Goal: Communication & Community: Answer question/provide support

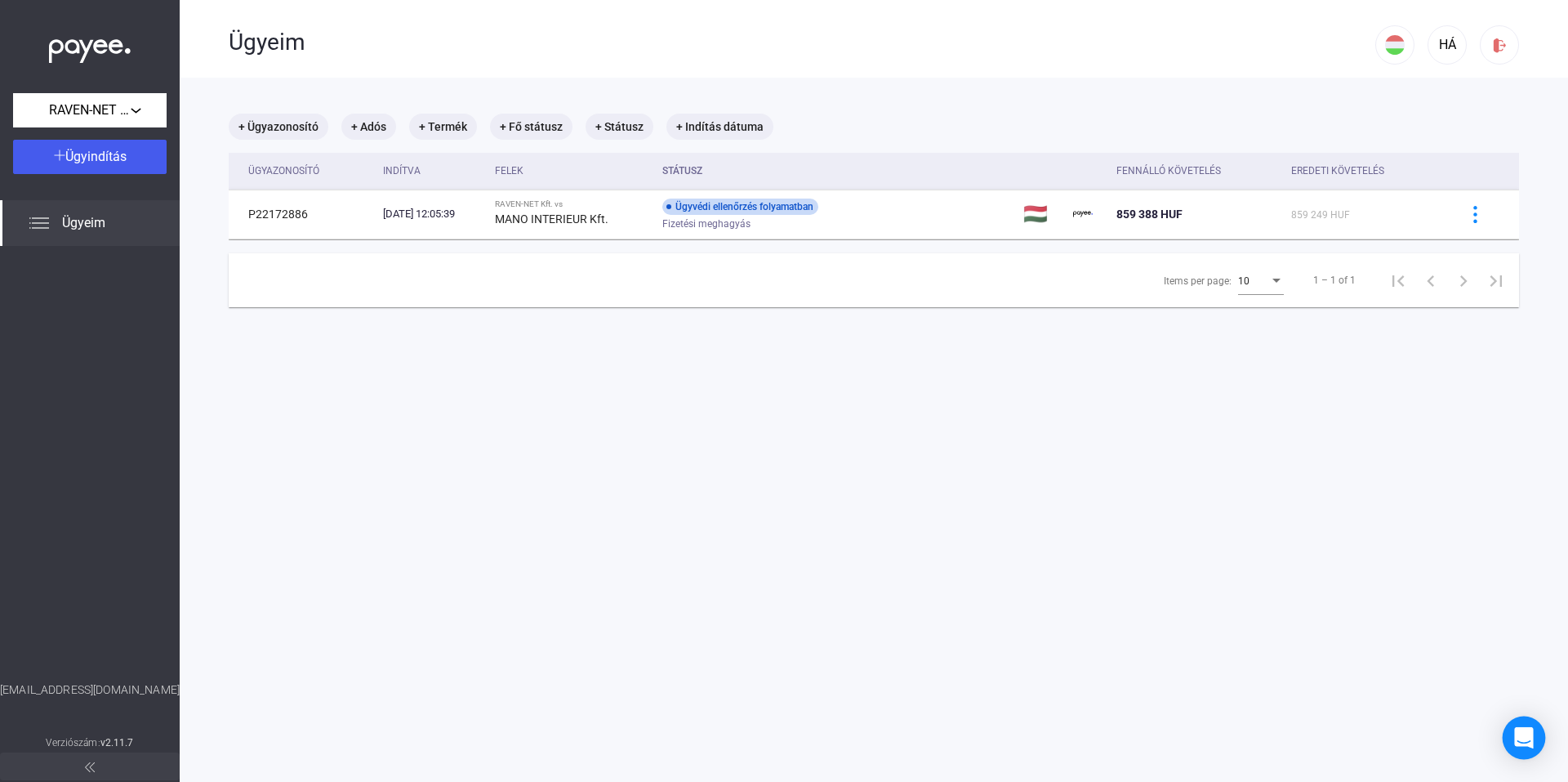
click at [1519, 729] on icon "Open Intercom Messenger" at bounding box center [1523, 737] width 19 height 21
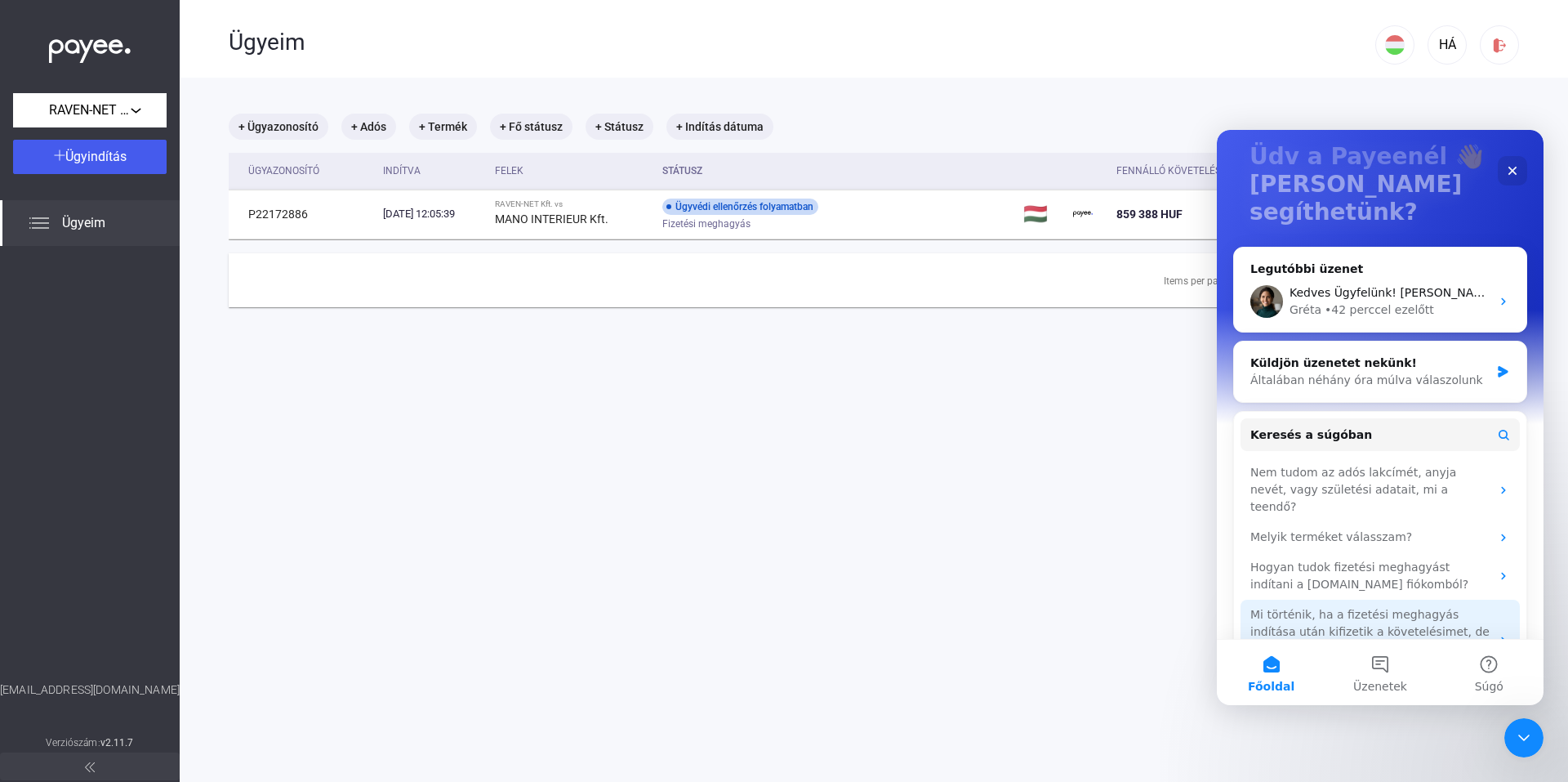
scroll to position [108, 0]
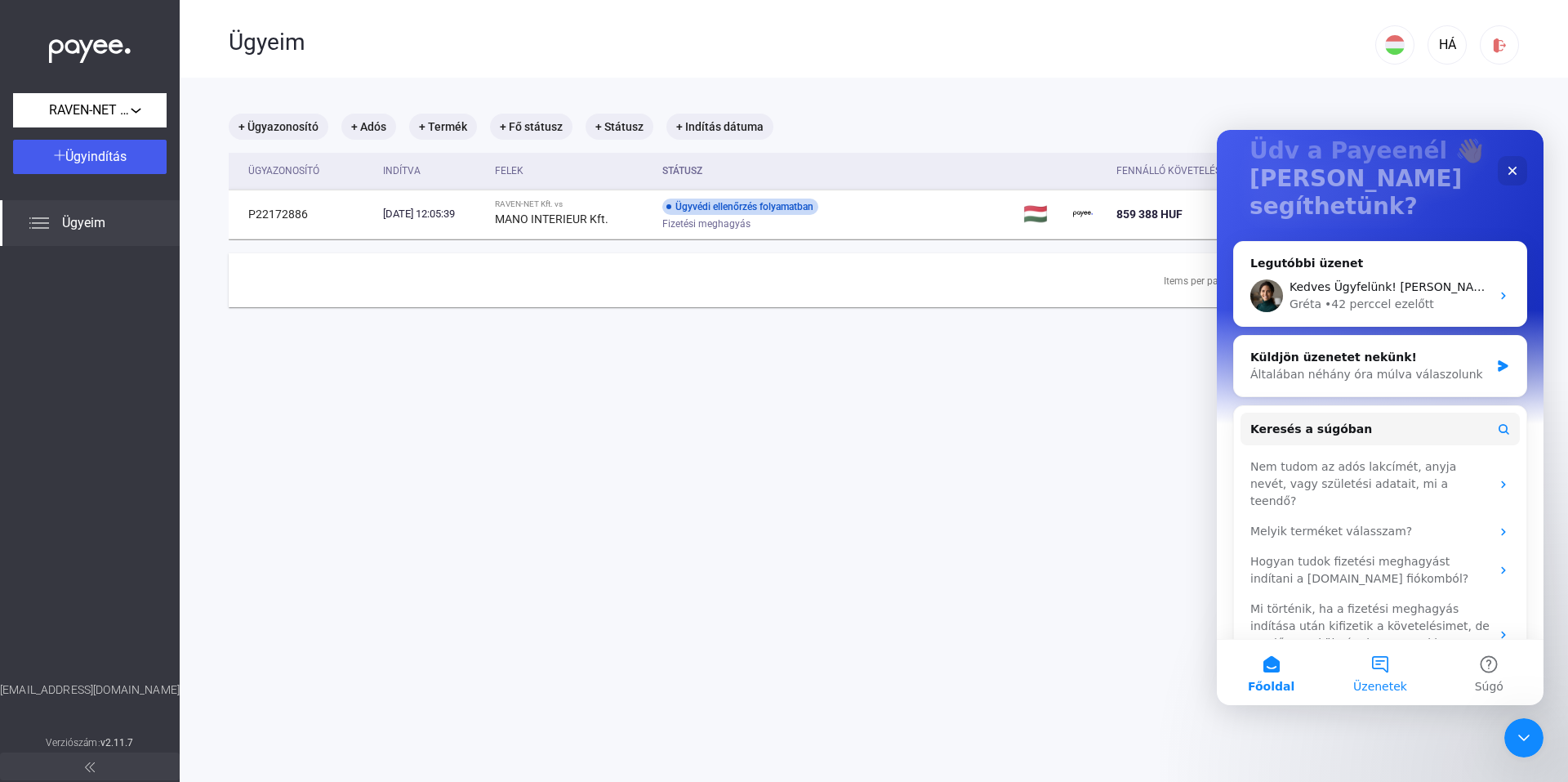
click at [1380, 654] on button "Üzenetek" at bounding box center [1380, 672] width 108 height 65
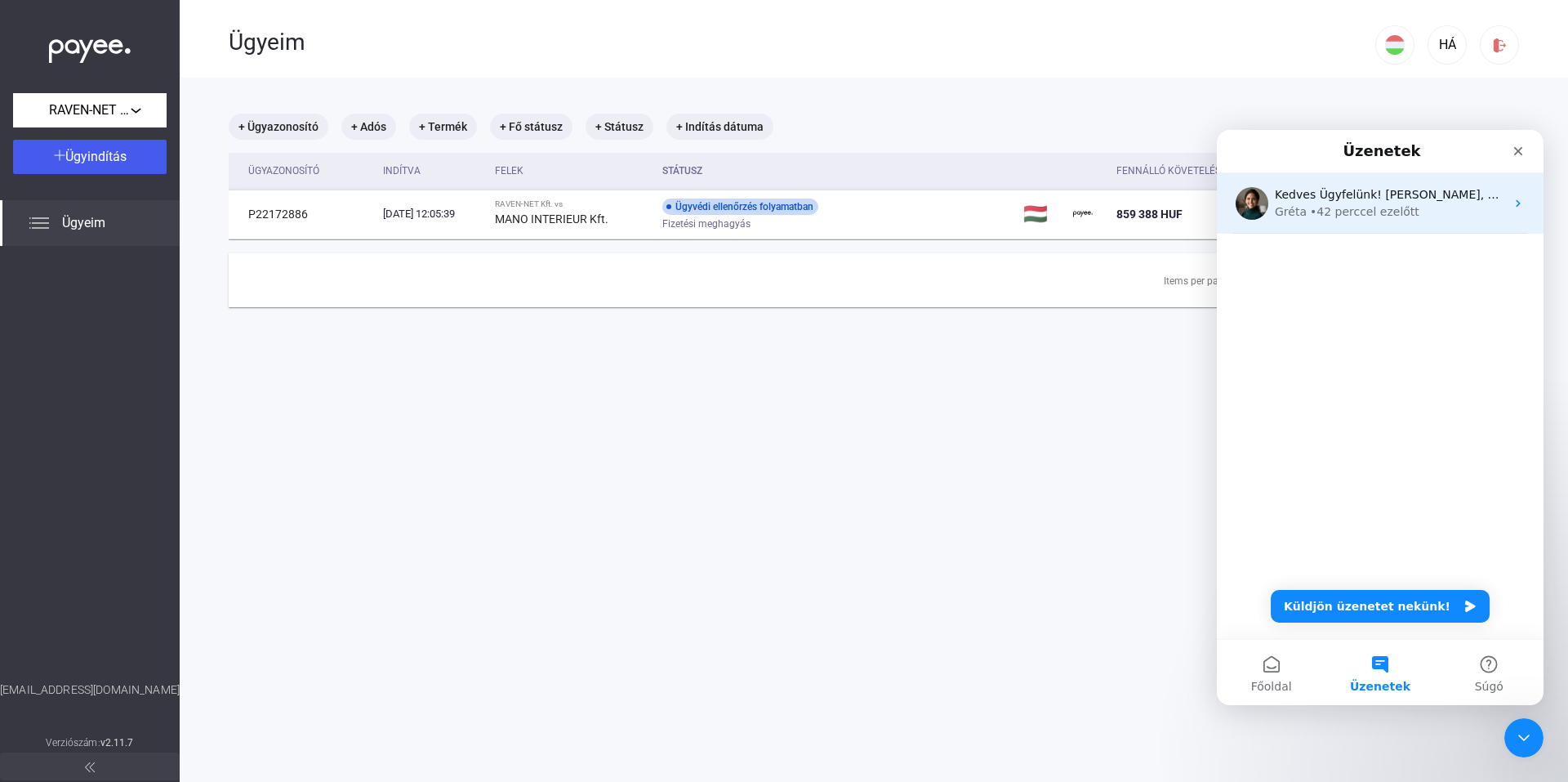
click at [1400, 221] on div "Kedves Ügyfelünk! [PERSON_NAME], utána nézek. El tudná küldeni az ügyazonosítót…" at bounding box center [1380, 203] width 327 height 60
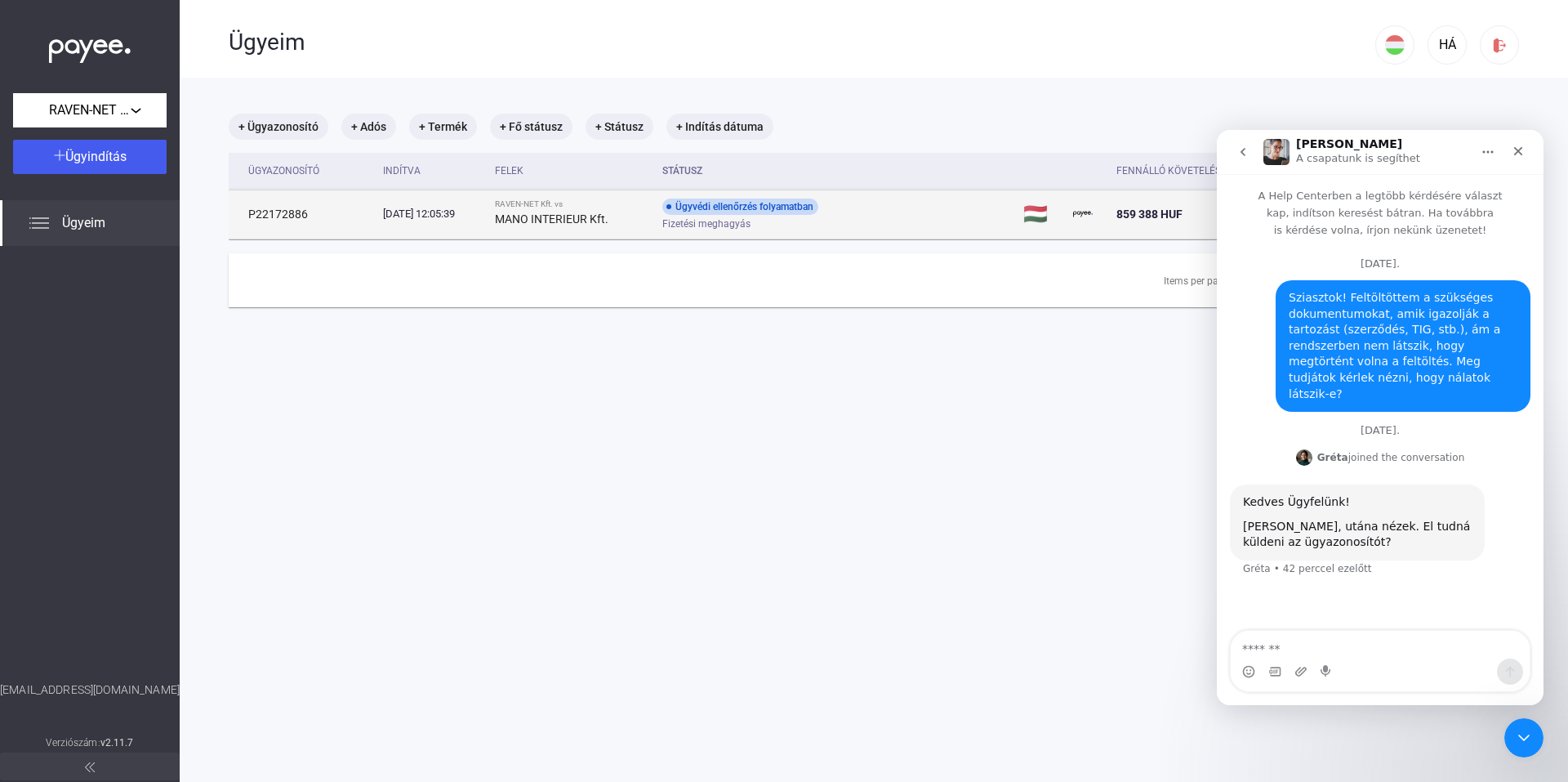
click at [271, 214] on td "P22172886" at bounding box center [302, 213] width 148 height 49
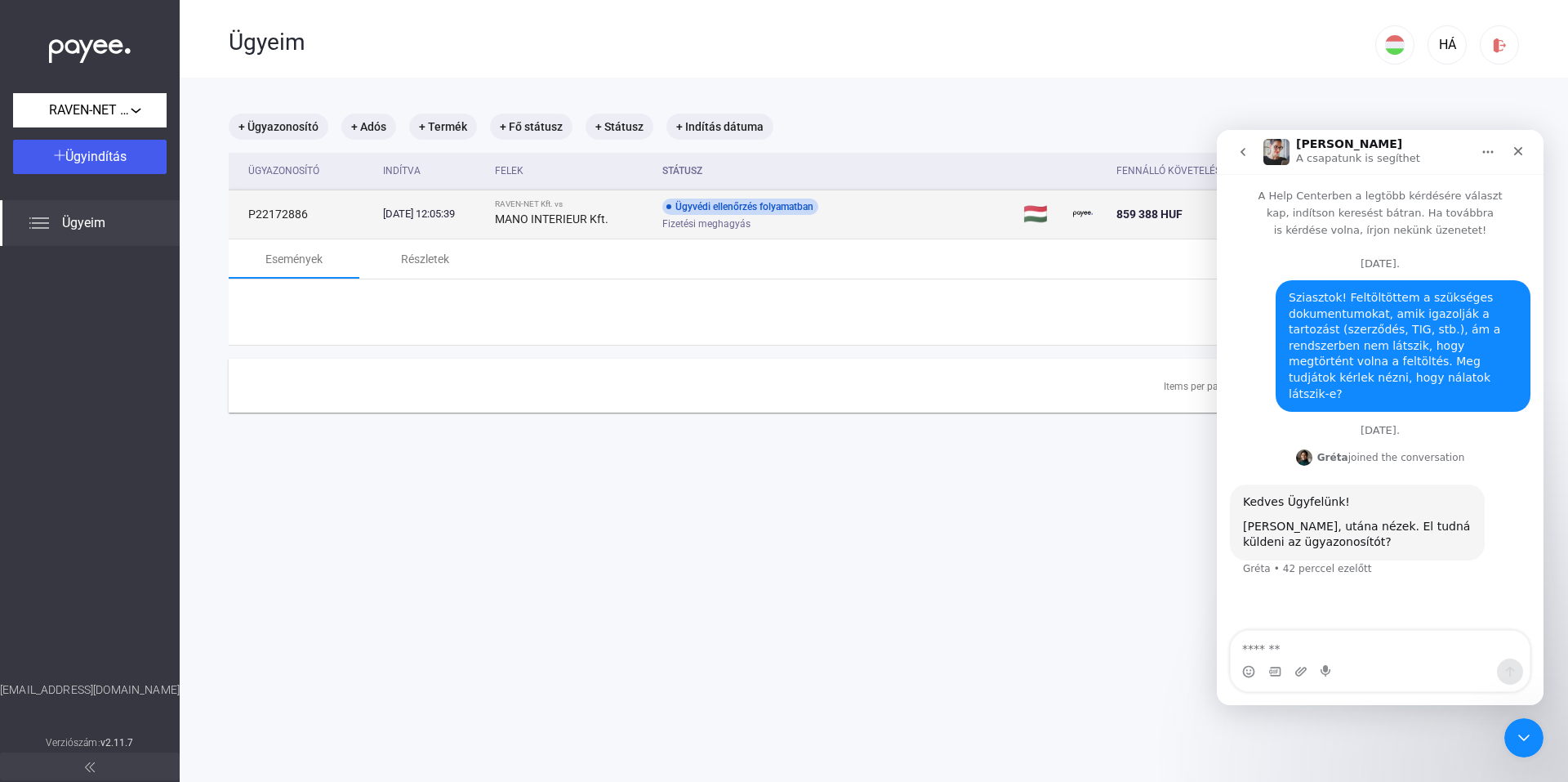
click at [271, 214] on td "P22172886" at bounding box center [302, 213] width 148 height 49
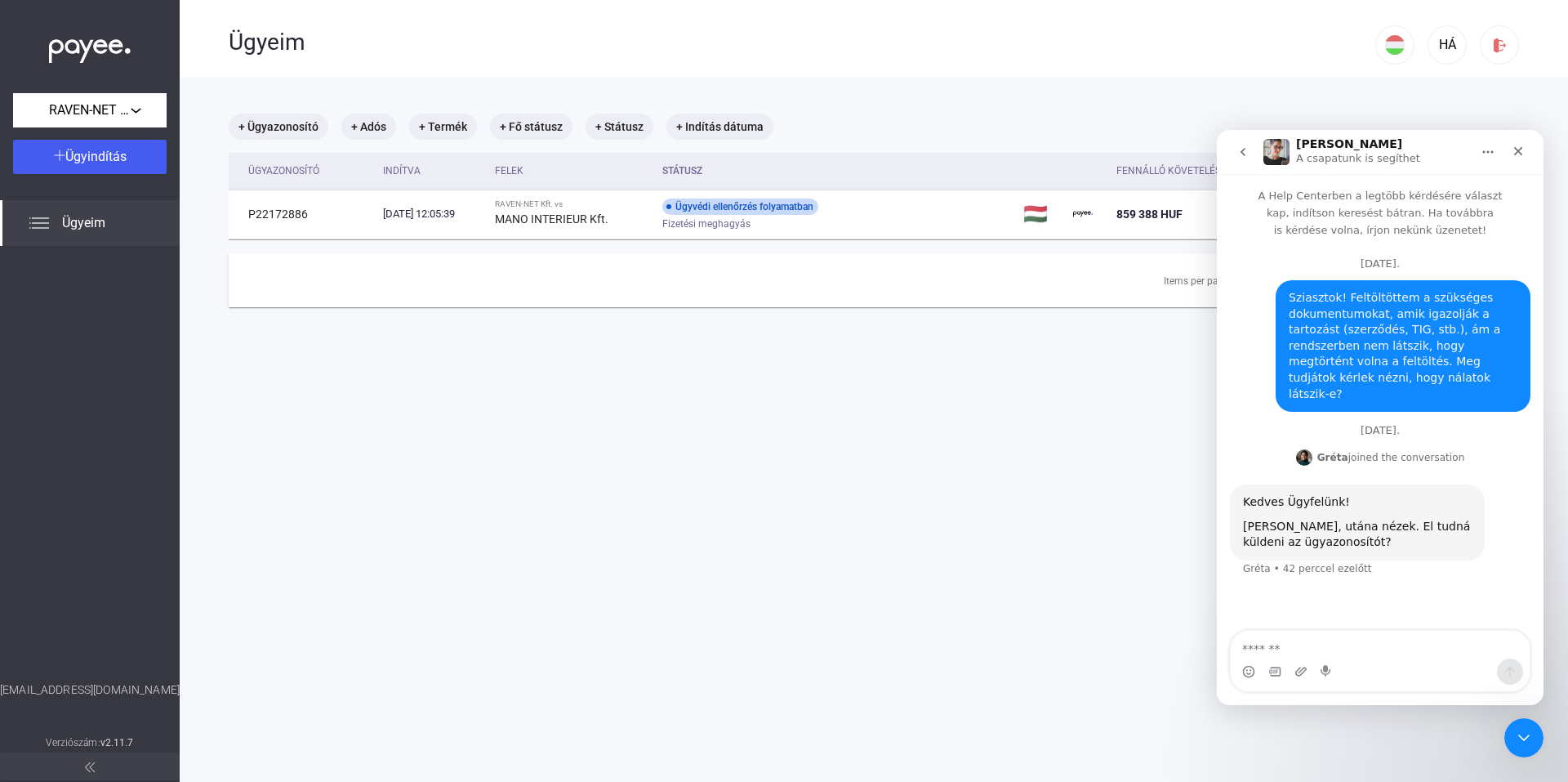
copy td "P22172886"
click at [1315, 646] on textarea "Üzenet…" at bounding box center [1380, 644] width 299 height 28
paste textarea "**********"
type textarea "**********"
click at [895, 422] on main "+ Ügyazonosító + Adós + Termék + Fő státusz + Státusz + Indítás dátuma Ügyazono…" at bounding box center [874, 469] width 1388 height 782
